Goal: Check status: Check status

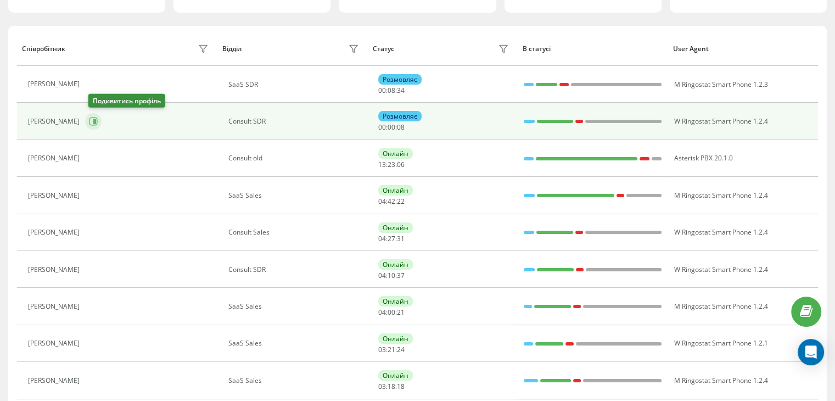
click at [96, 123] on icon at bounding box center [94, 121] width 3 height 5
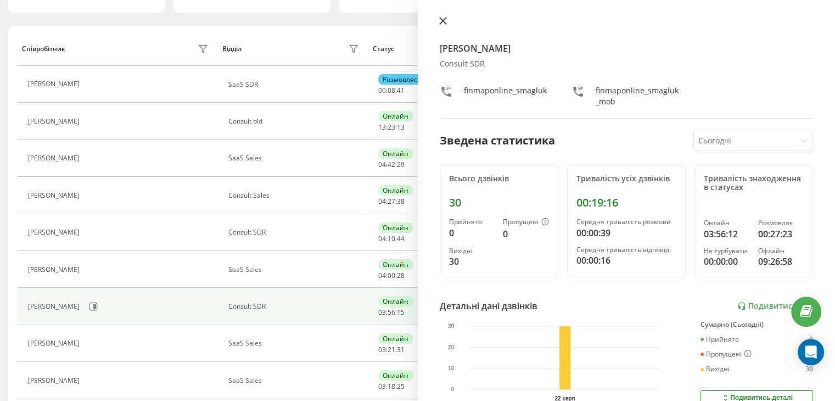
click at [437, 26] on button at bounding box center [443, 21] width 14 height 10
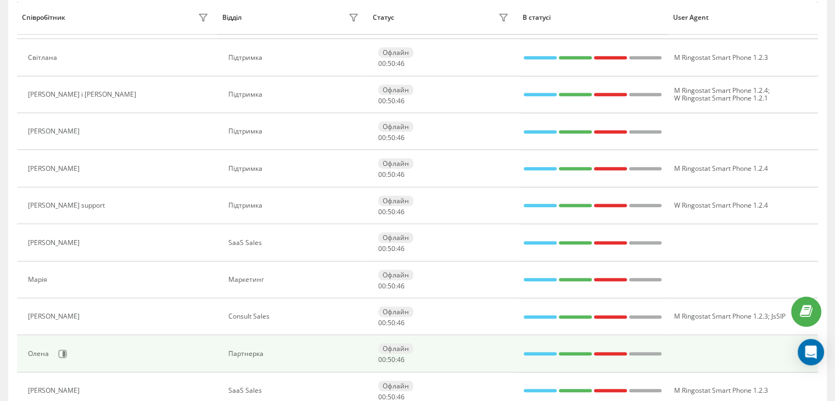
scroll to position [737, 0]
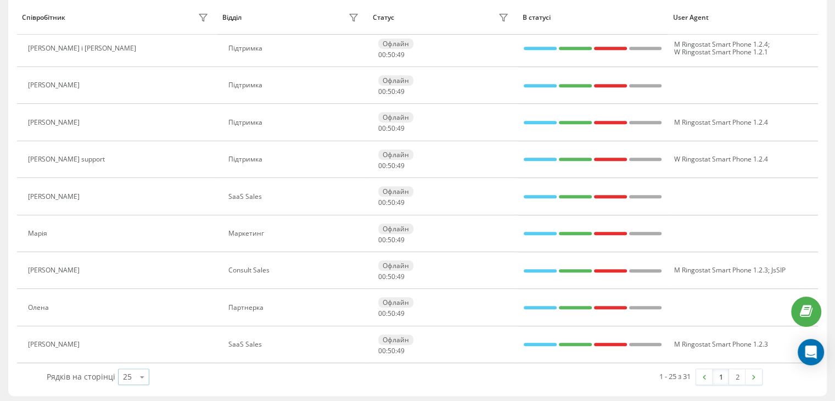
click at [134, 379] on icon at bounding box center [142, 376] width 16 height 21
click at [130, 363] on div "100" at bounding box center [134, 361] width 30 height 16
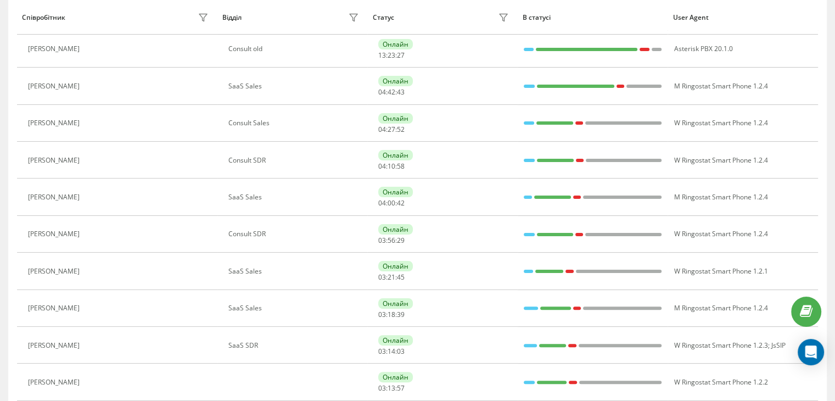
scroll to position [189, 0]
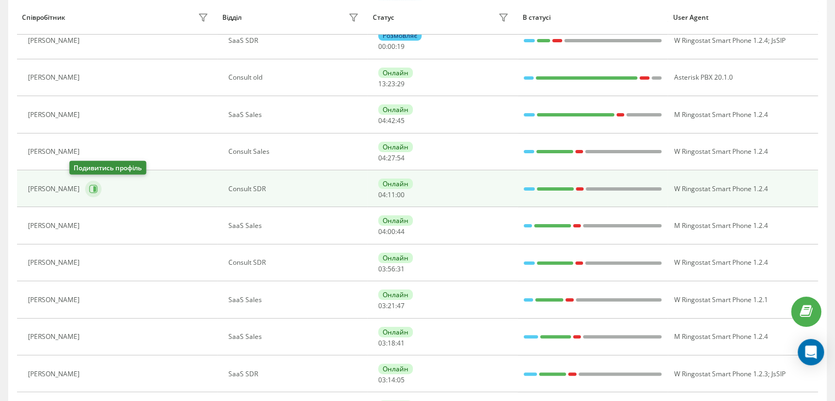
click at [85, 193] on button at bounding box center [93, 189] width 16 height 16
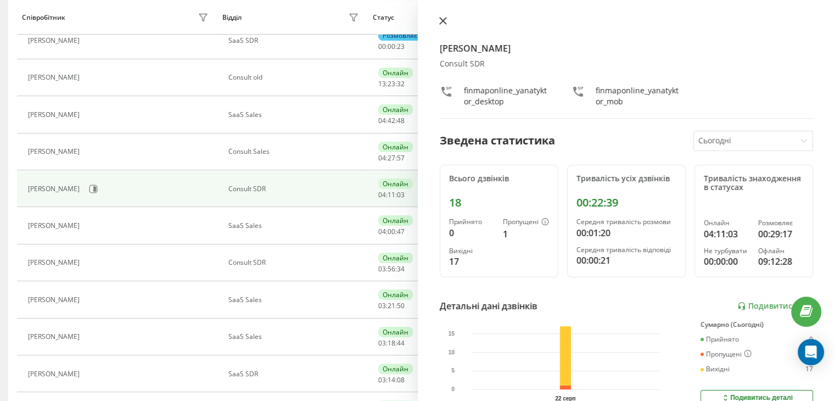
click at [444, 25] on icon at bounding box center [443, 21] width 8 height 8
